Goal: Task Accomplishment & Management: Manage account settings

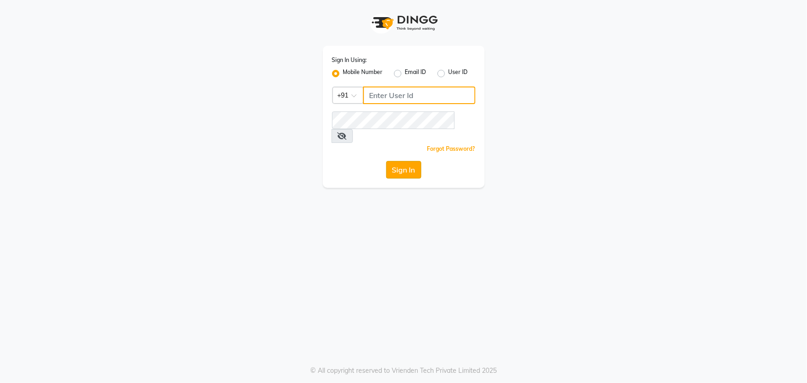
type input "7097097977"
click at [394, 161] on button "Sign In" at bounding box center [403, 170] width 35 height 18
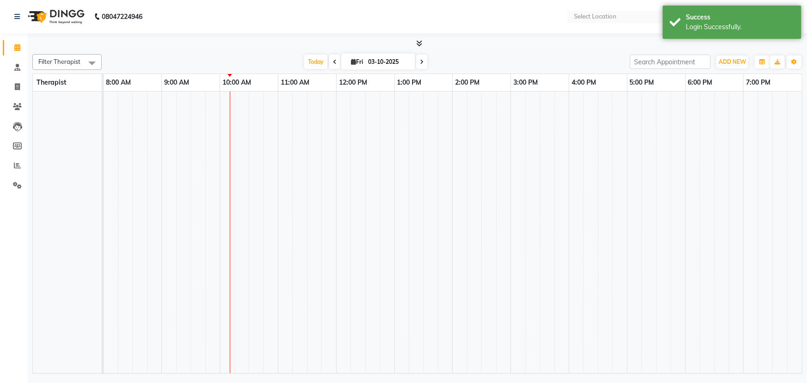
click at [413, 190] on tr at bounding box center [453, 232] width 698 height 281
select select "en"
